Goal: Complete application form: Complete application form

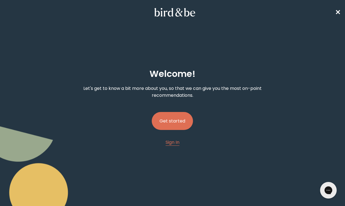
click at [177, 117] on button "Get started" at bounding box center [172, 121] width 41 height 18
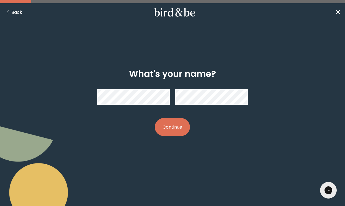
click at [164, 132] on button "Continue" at bounding box center [172, 127] width 35 height 18
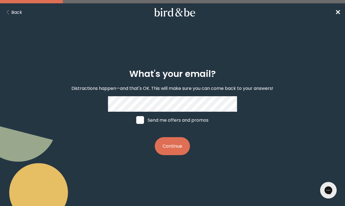
click at [145, 120] on label "Send me offers and promos" at bounding box center [172, 120] width 83 height 17
click at [136, 120] on input "Send me offers and promos" at bounding box center [136, 120] width 0 height 0
checkbox input "true"
click at [167, 142] on button "Continue" at bounding box center [172, 146] width 35 height 18
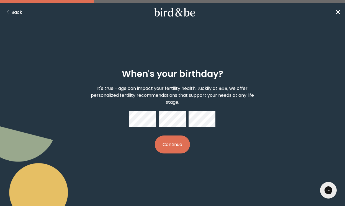
click at [165, 148] on button "Continue" at bounding box center [172, 145] width 35 height 18
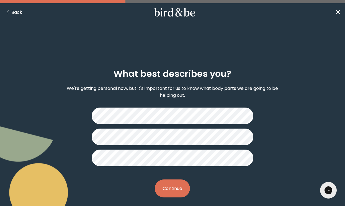
click at [170, 193] on button "Continue" at bounding box center [172, 189] width 35 height 18
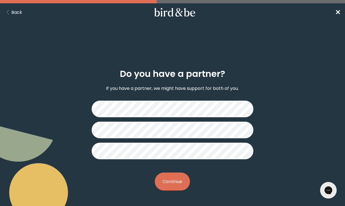
click at [178, 183] on button "Continue" at bounding box center [172, 182] width 35 height 18
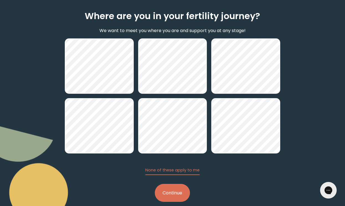
scroll to position [66, 0]
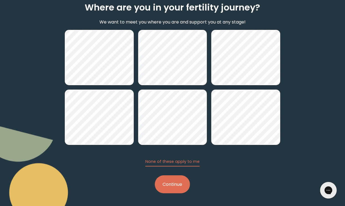
click at [181, 185] on button "Continue" at bounding box center [172, 185] width 35 height 18
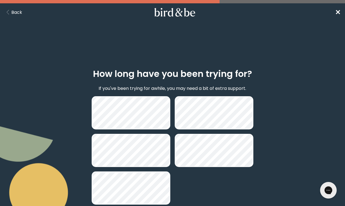
scroll to position [38, 0]
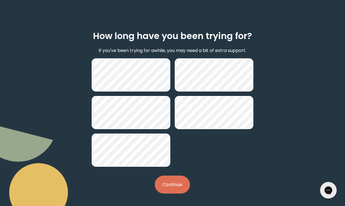
click at [180, 182] on button "Continue" at bounding box center [172, 185] width 35 height 18
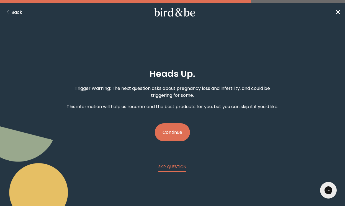
click at [177, 133] on button "Continue" at bounding box center [172, 133] width 35 height 18
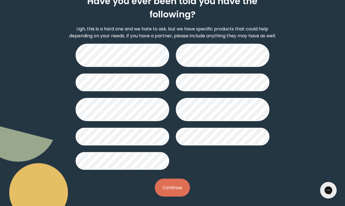
scroll to position [73, 0]
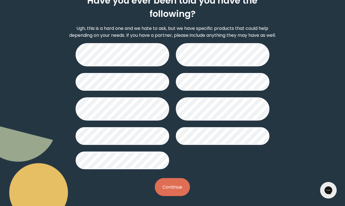
click at [171, 182] on button "Continue" at bounding box center [172, 187] width 35 height 18
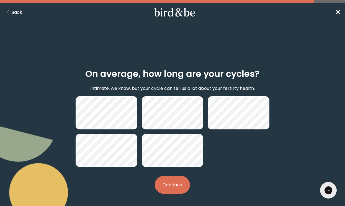
click at [173, 185] on button "Continue" at bounding box center [172, 185] width 35 height 18
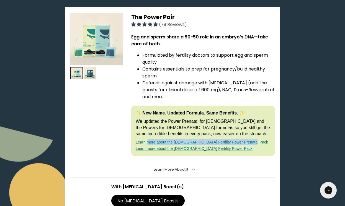
scroll to position [88, 0]
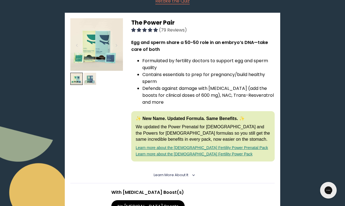
click at [92, 85] on div at bounding box center [90, 80] width 12 height 14
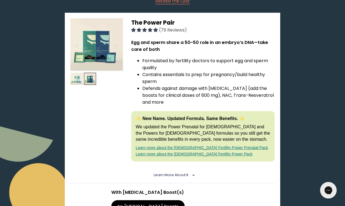
click at [78, 75] on img at bounding box center [76, 79] width 12 height 12
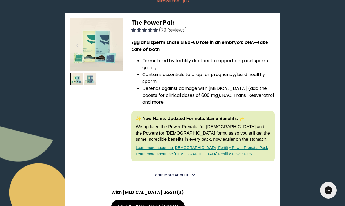
click at [92, 79] on img at bounding box center [90, 79] width 12 height 12
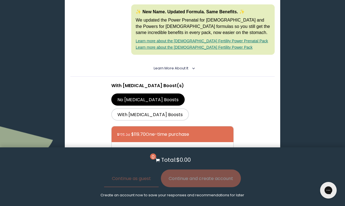
scroll to position [214, 0]
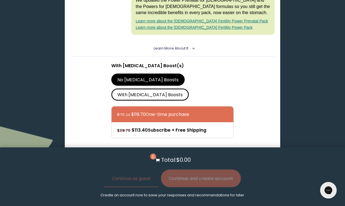
click at [179, 89] on label "With [MEDICAL_DATA] Boosts" at bounding box center [150, 95] width 78 height 12
click at [0, 0] on input "With [MEDICAL_DATA] Boosts" at bounding box center [0, 0] width 0 height 0
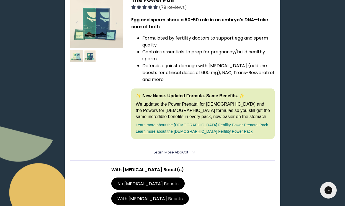
scroll to position [94, 0]
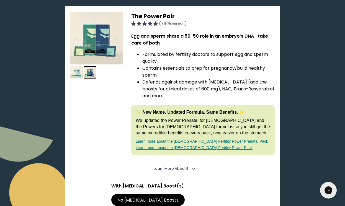
click at [76, 71] on img at bounding box center [76, 72] width 12 height 12
click at [79, 71] on img at bounding box center [76, 72] width 12 height 12
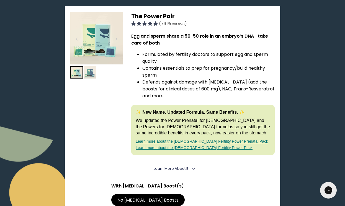
click at [91, 68] on img at bounding box center [90, 72] width 12 height 12
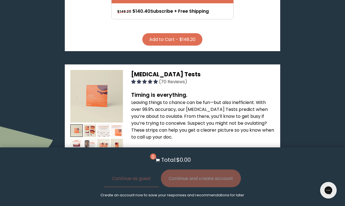
scroll to position [334, 0]
